Goal: Check status: Check status

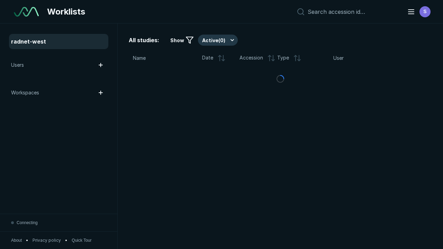
scroll to position [1889, 2881]
